Goal: Transaction & Acquisition: Subscribe to service/newsletter

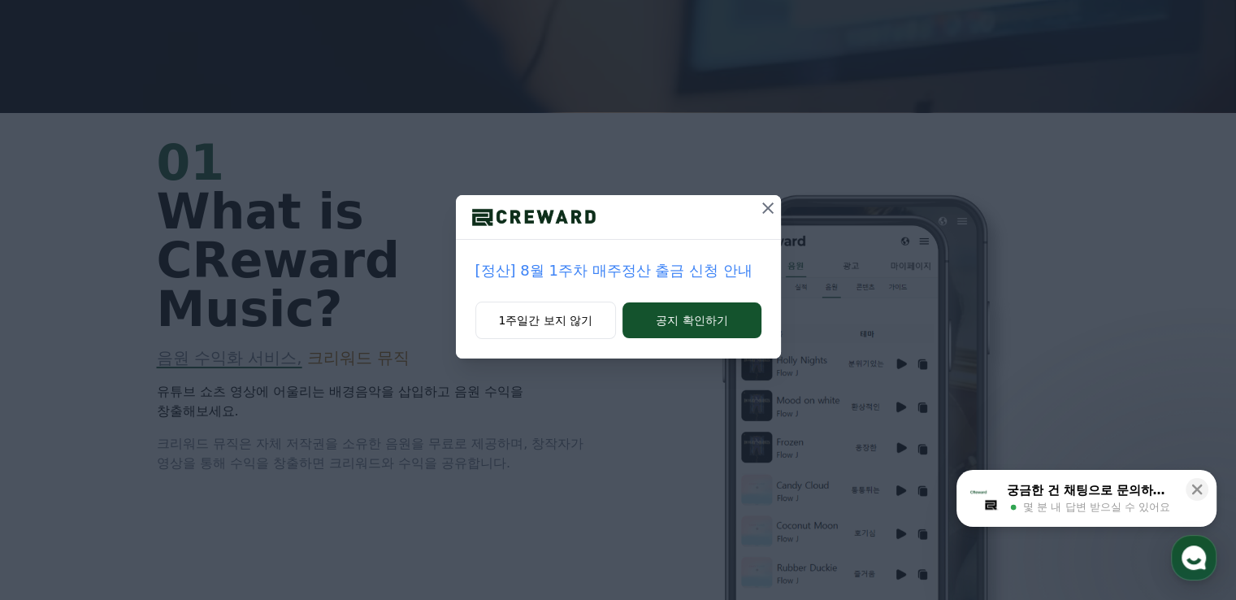
click at [766, 206] on icon at bounding box center [767, 207] width 11 height 11
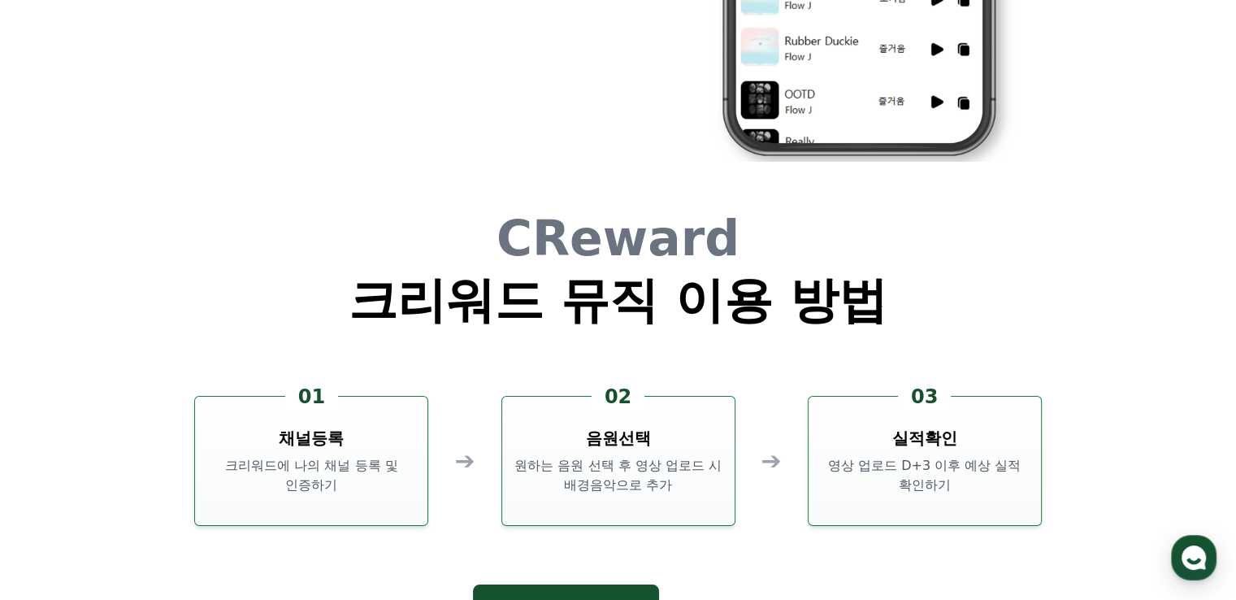
scroll to position [4402, 0]
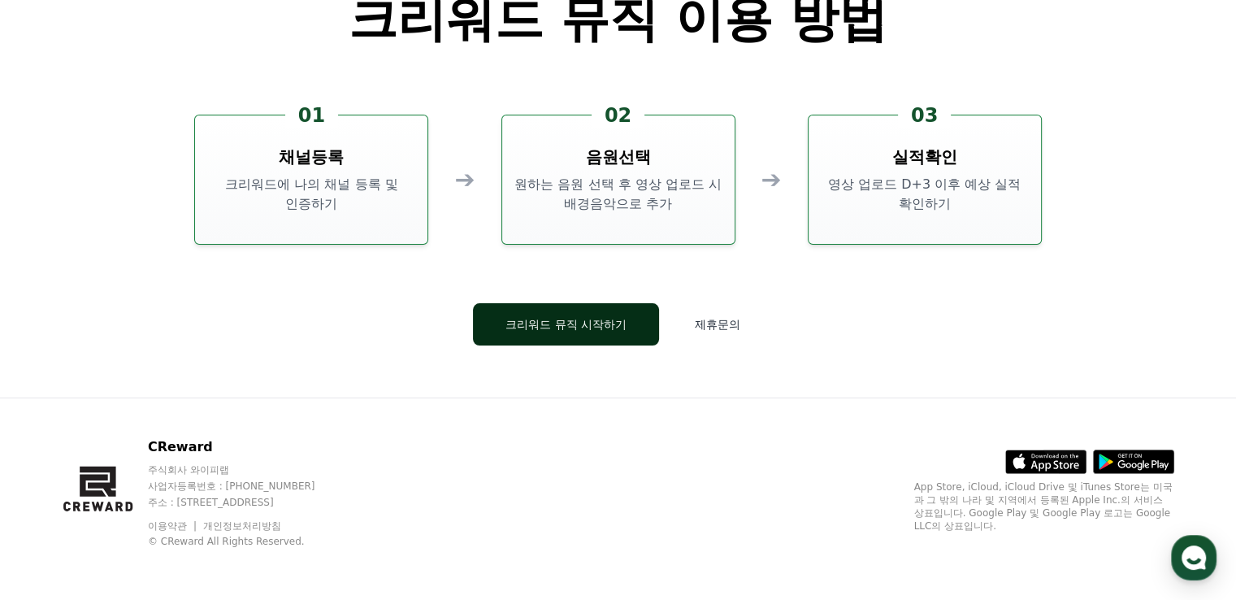
click at [552, 328] on button "크리워드 뮤직 시작하기" at bounding box center [566, 324] width 186 height 42
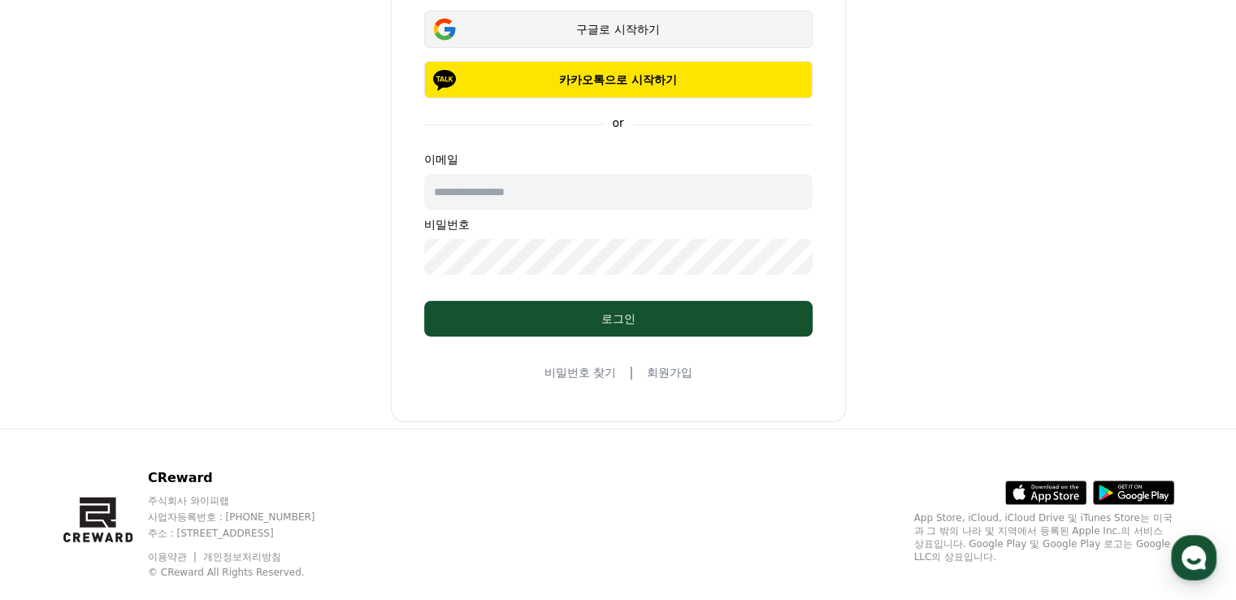
scroll to position [116, 0]
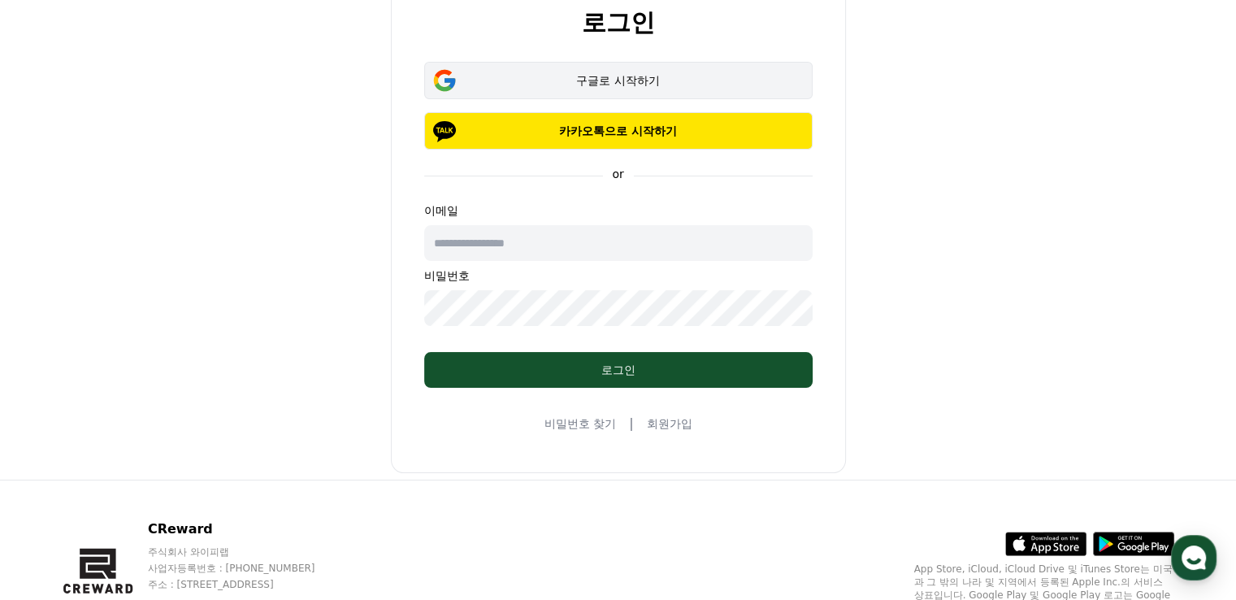
scroll to position [4402, 0]
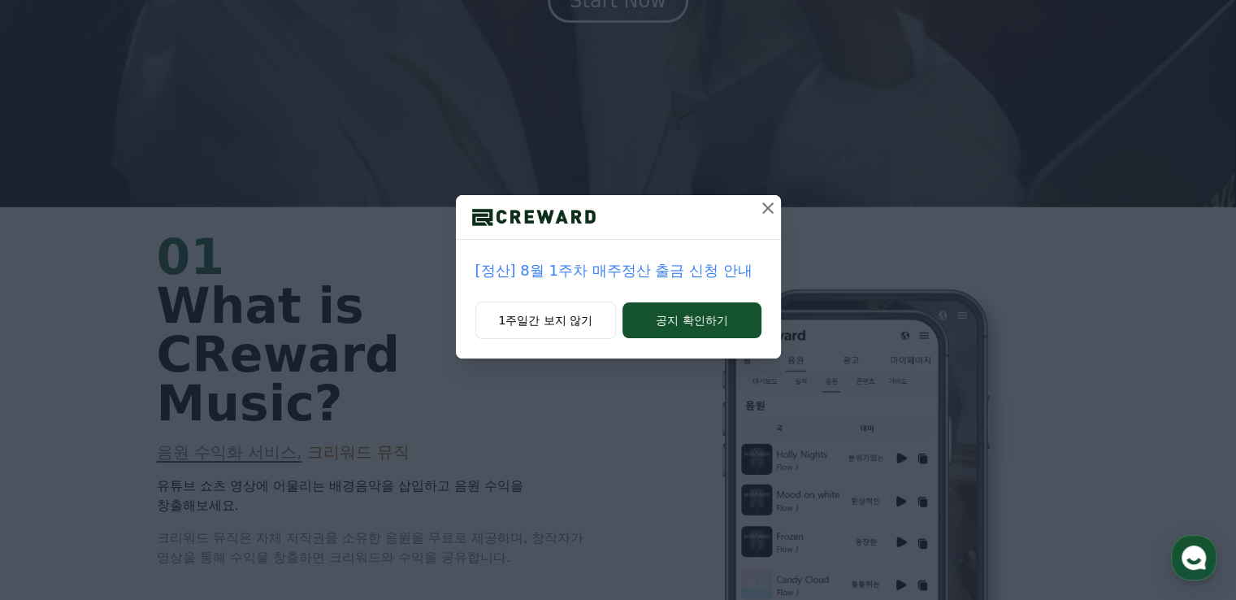
scroll to position [406, 0]
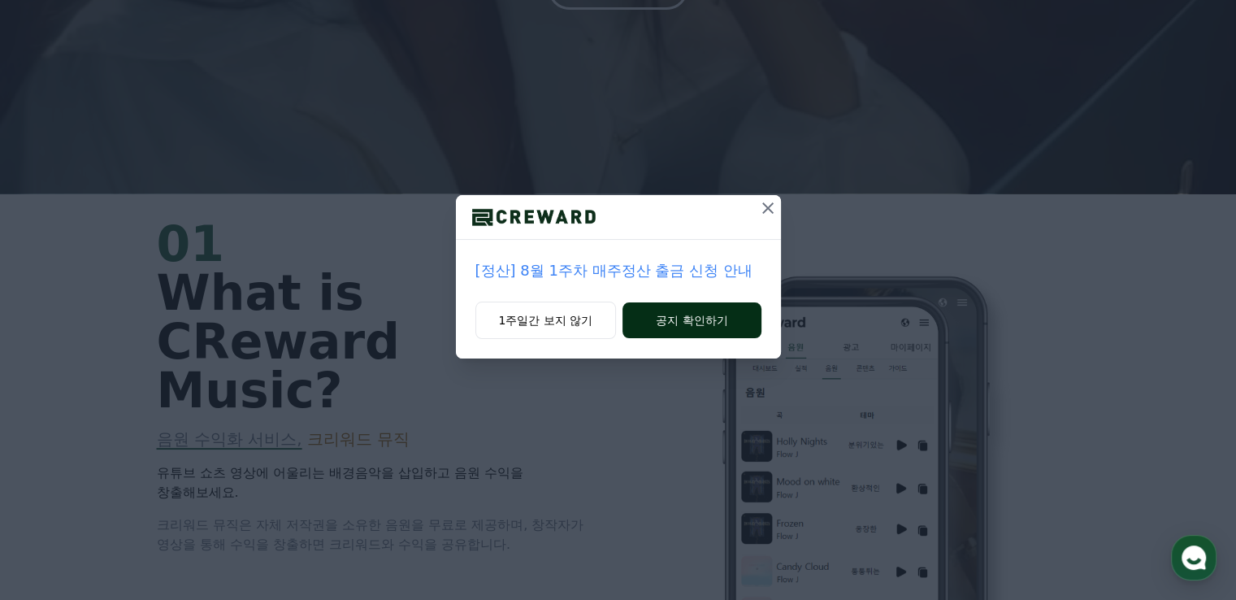
click at [666, 320] on button "공지 확인하기" at bounding box center [691, 320] width 138 height 36
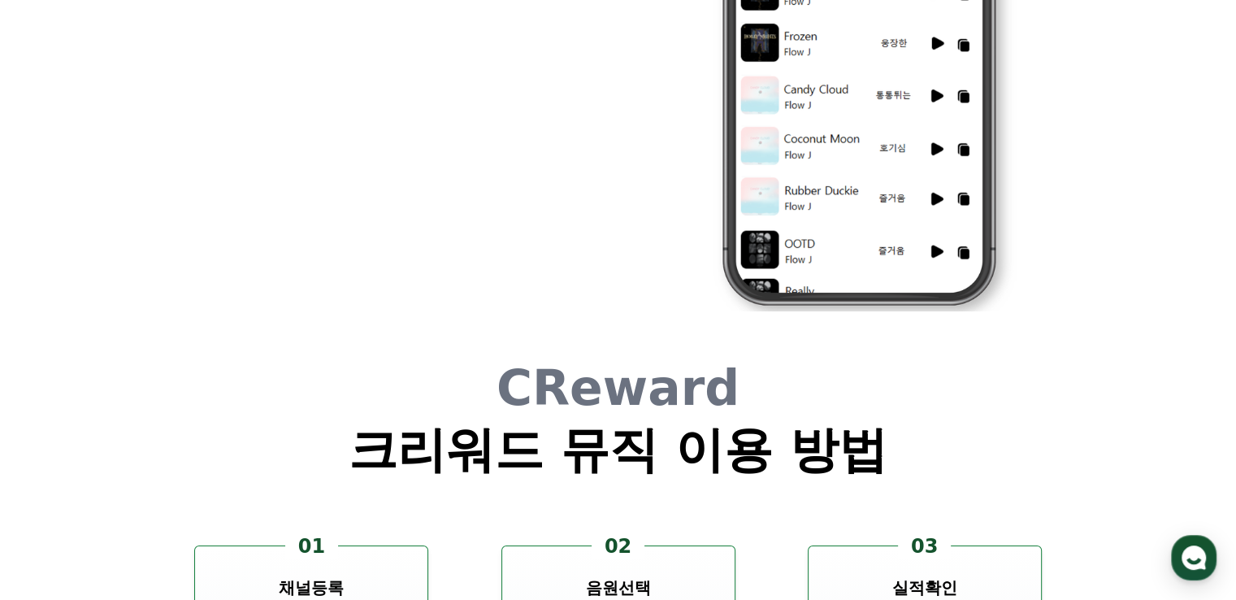
scroll to position [4402, 0]
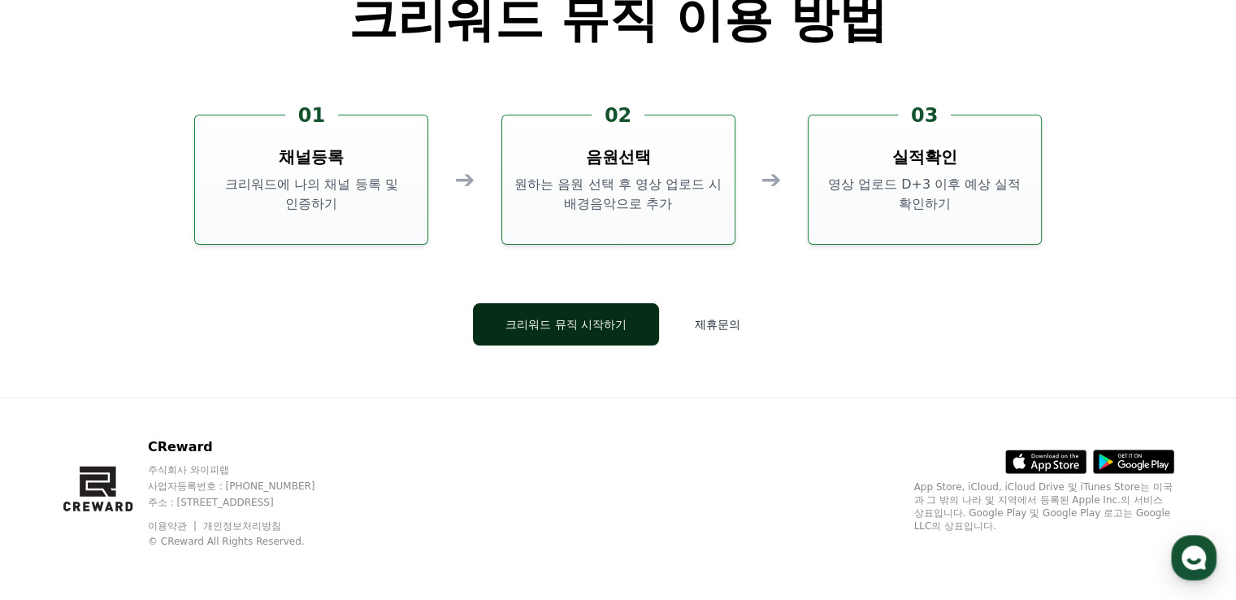
click at [576, 327] on button "크리워드 뮤직 시작하기" at bounding box center [566, 324] width 186 height 42
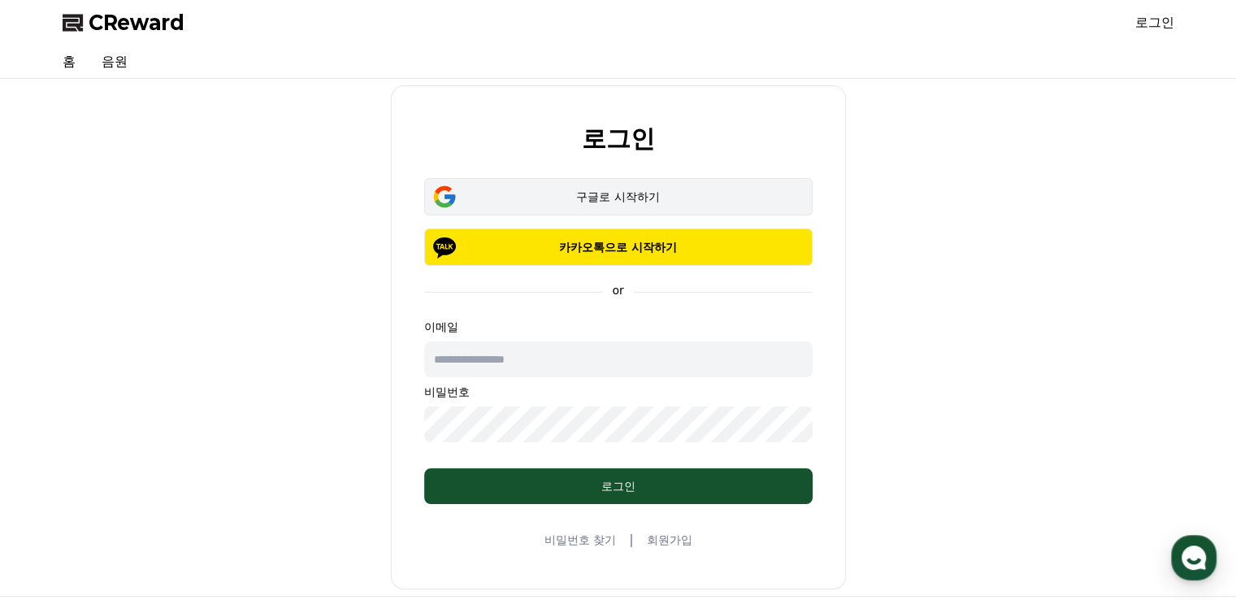
click at [626, 196] on div "구글로 시작하기" at bounding box center [618, 196] width 341 height 16
